Goal: Find contact information: Find contact information

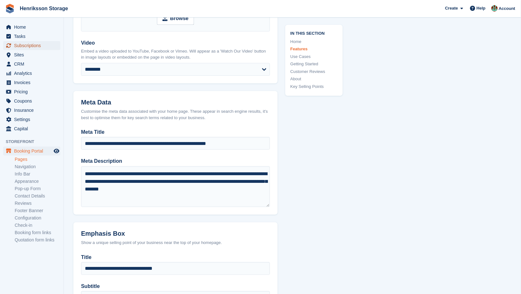
click at [60, 46] on link "Subscriptions" at bounding box center [31, 45] width 57 height 9
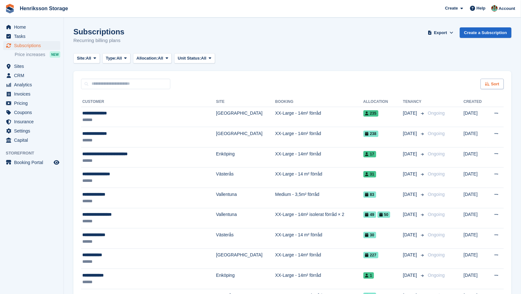
click at [491, 83] on span "Sort" at bounding box center [495, 84] width 8 height 6
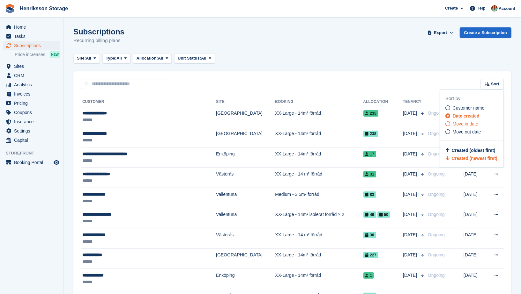
click at [466, 125] on span "Move in date" at bounding box center [466, 123] width 26 height 5
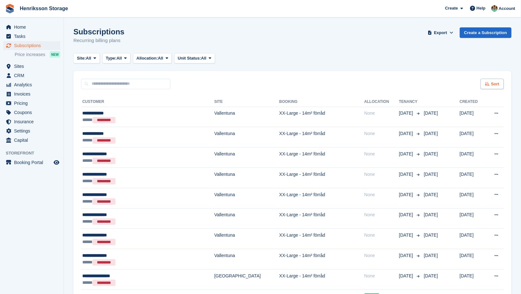
click at [491, 86] on span "Sort" at bounding box center [495, 84] width 8 height 6
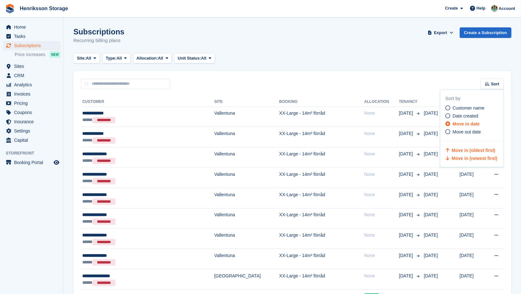
click at [465, 156] on span "Move in (newest first)" at bounding box center [475, 158] width 46 height 5
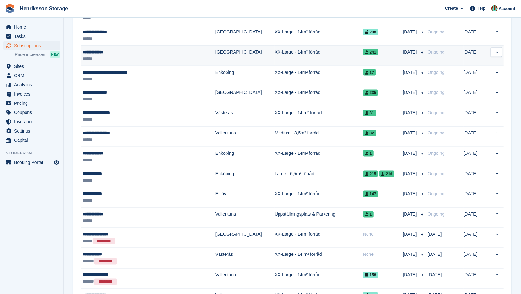
scroll to position [535, 0]
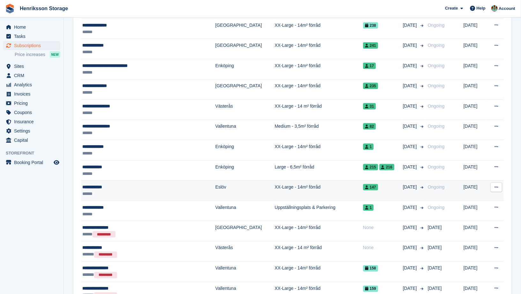
click at [323, 182] on td "XX-Large - 14m² förråd" at bounding box center [319, 191] width 88 height 20
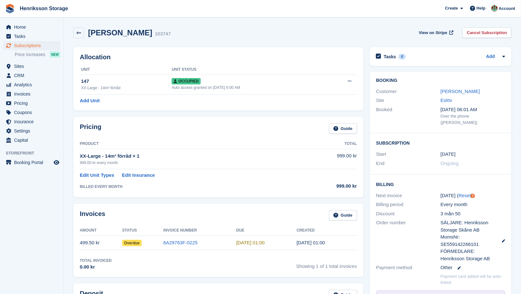
click at [84, 34] on div "Sophia Nylén 103747" at bounding box center [127, 32] width 86 height 9
click at [80, 33] on icon at bounding box center [79, 33] width 5 height 5
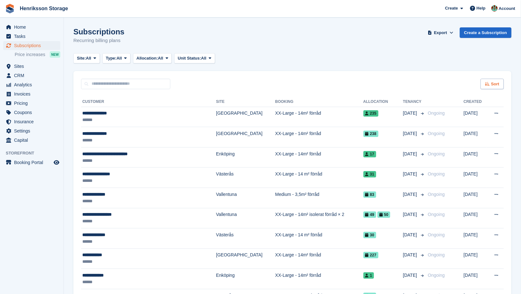
click at [488, 81] on div "Sort" at bounding box center [491, 84] width 23 height 11
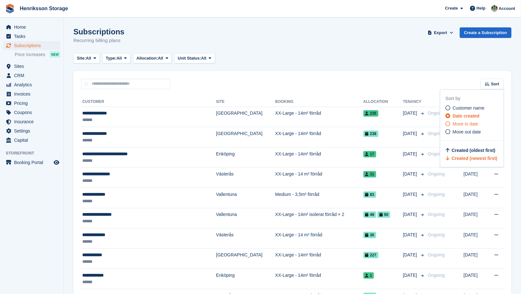
click at [459, 124] on span "Move in date" at bounding box center [466, 123] width 26 height 5
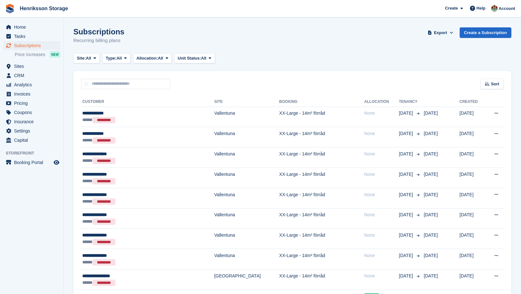
click at [486, 88] on div "Sort" at bounding box center [491, 84] width 23 height 11
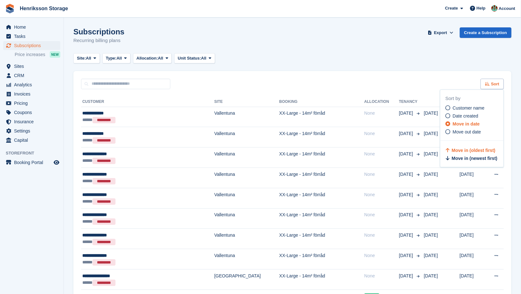
click at [488, 87] on div "Sort" at bounding box center [491, 84] width 23 height 11
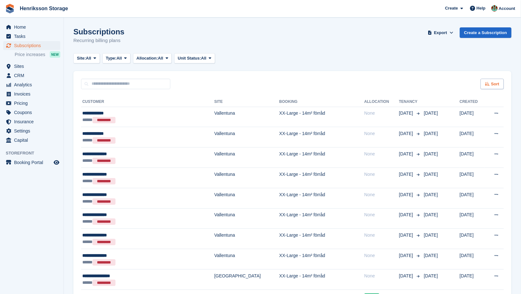
click at [492, 87] on span "Sort" at bounding box center [495, 84] width 8 height 6
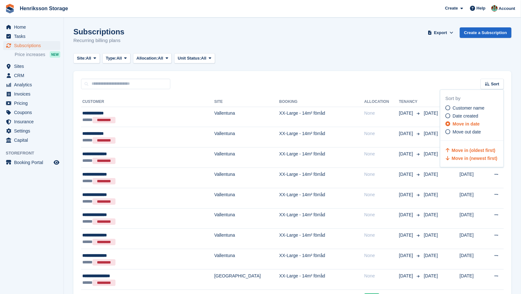
click at [470, 158] on span "Move in (newest first)" at bounding box center [475, 158] width 46 height 5
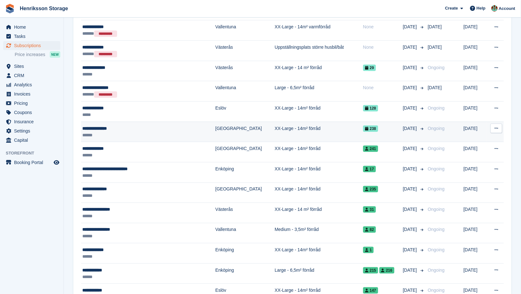
scroll to position [434, 0]
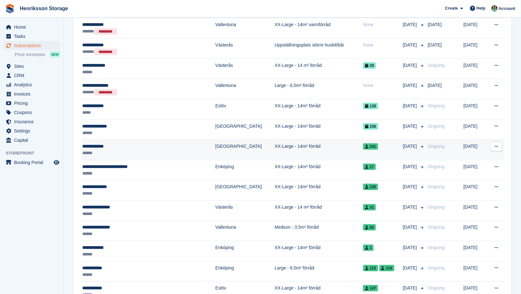
click at [307, 151] on td "XX-Large - 14m² förråd" at bounding box center [319, 150] width 88 height 20
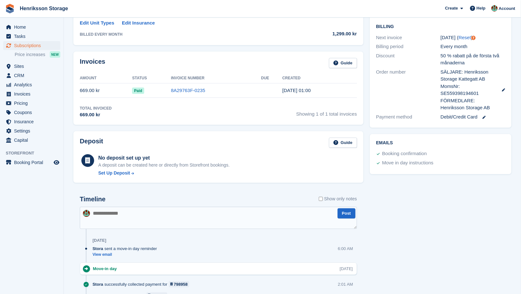
scroll to position [14, 0]
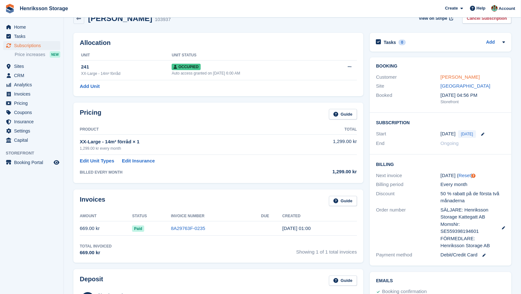
click at [460, 75] on link "Åsa Bergström" at bounding box center [459, 76] width 39 height 5
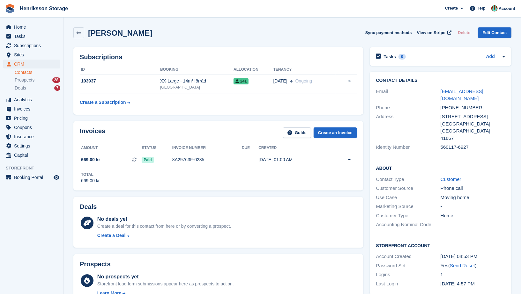
click at [446, 107] on div "+46761999140" at bounding box center [472, 107] width 64 height 7
copy div "+46761999140"
